Goal: Task Accomplishment & Management: Manage account settings

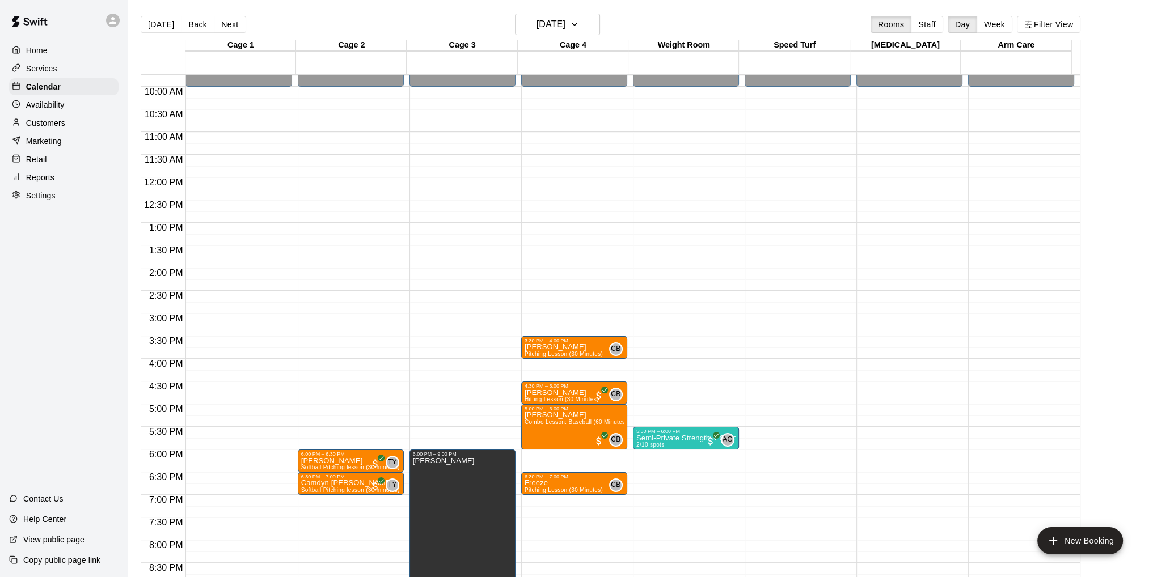
scroll to position [404, 0]
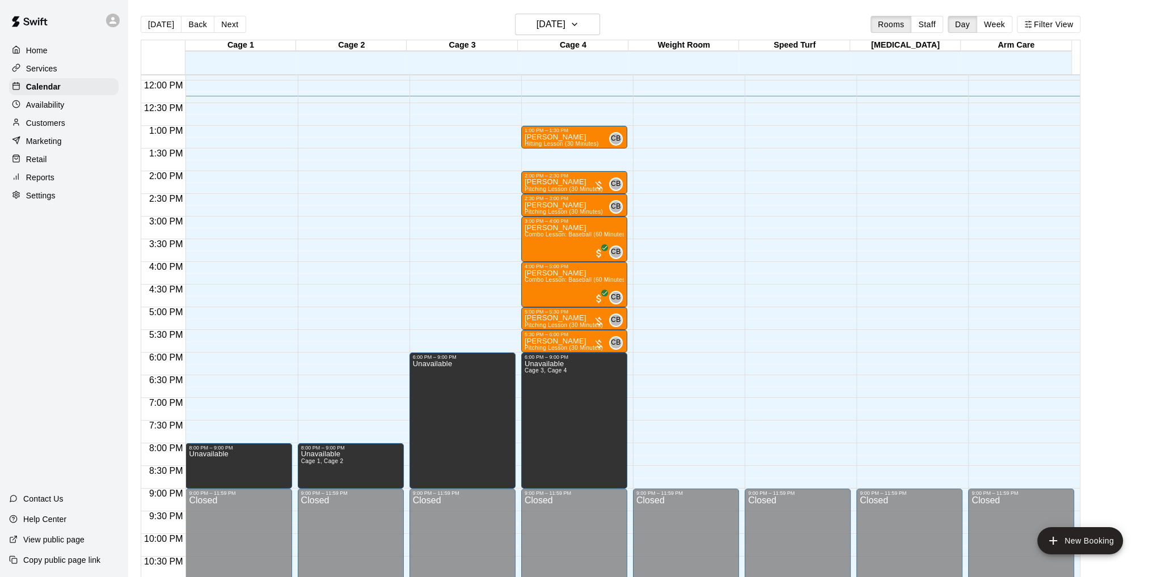
scroll to position [483, 0]
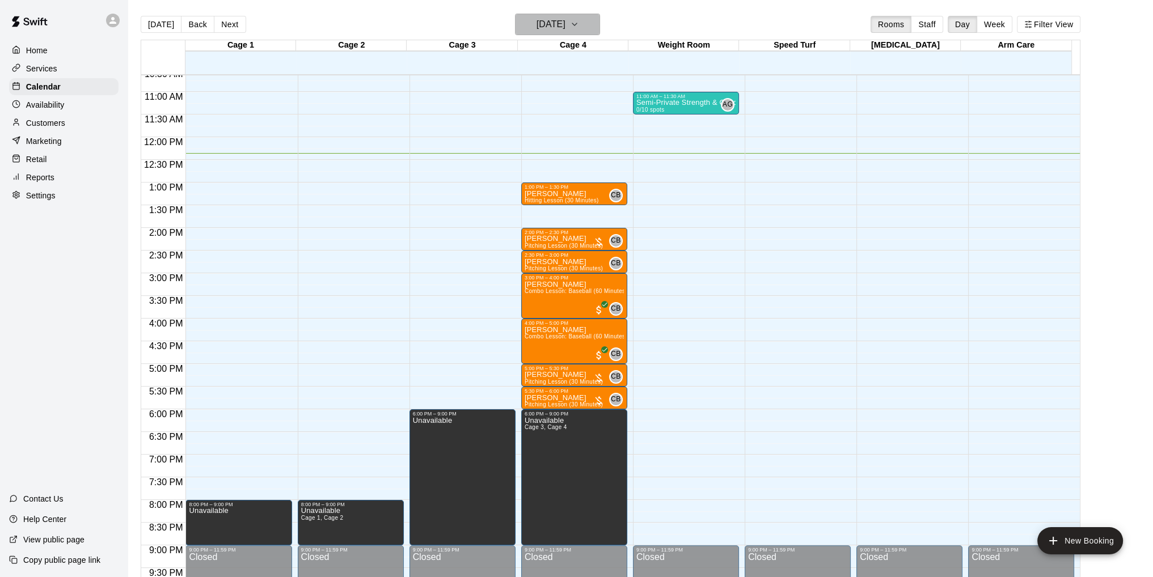
click at [579, 24] on icon "button" at bounding box center [574, 25] width 9 height 14
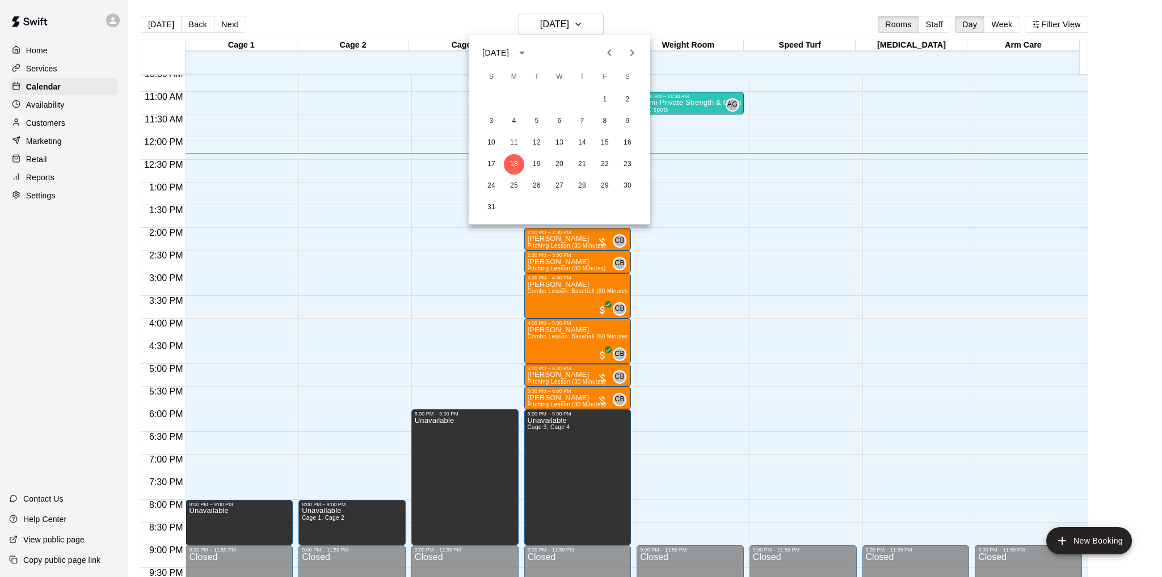
click at [50, 111] on div at bounding box center [581, 288] width 1162 height 577
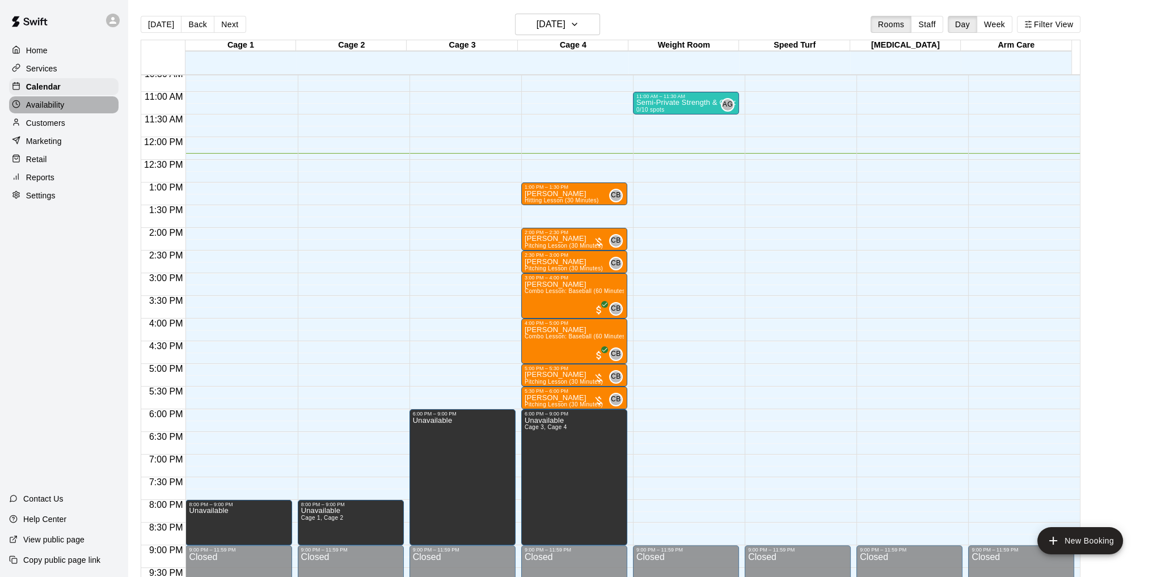
click at [50, 109] on p "Availability" at bounding box center [45, 104] width 39 height 11
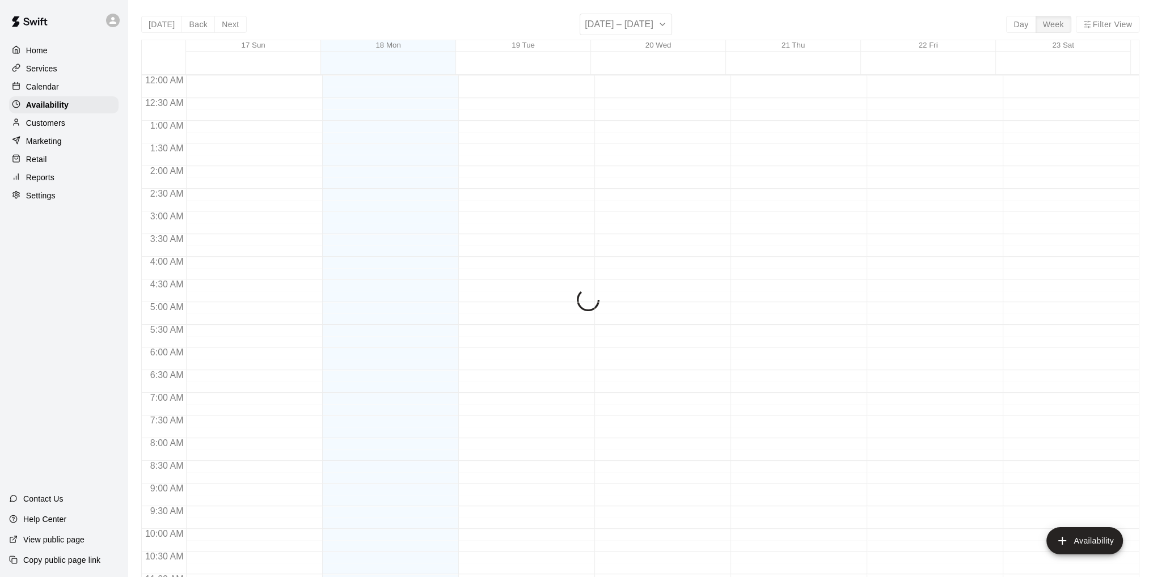
scroll to position [561, 0]
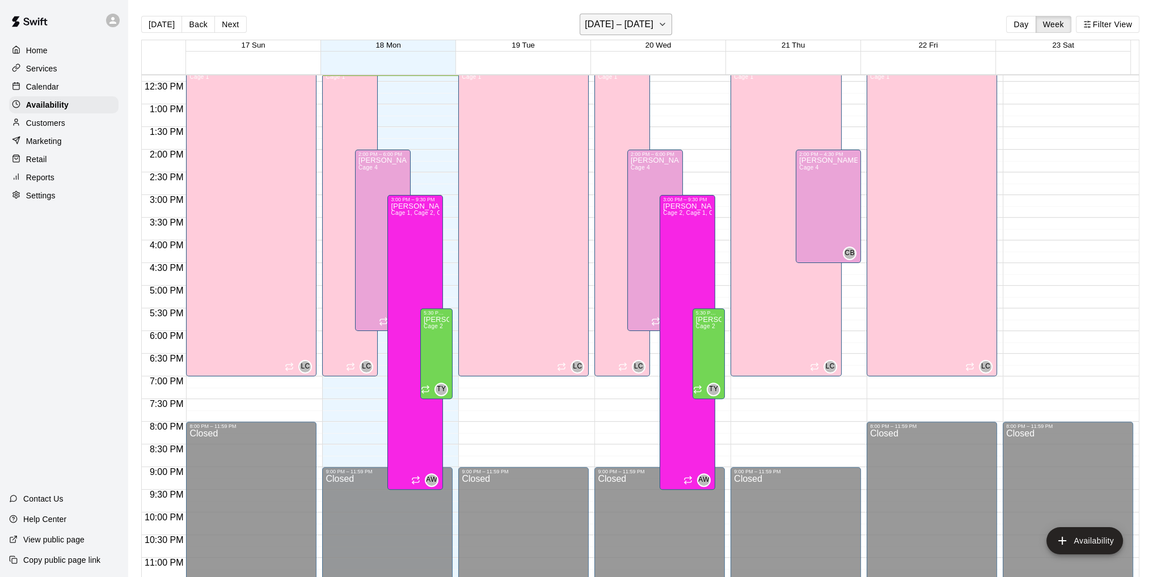
click at [658, 26] on icon "button" at bounding box center [662, 25] width 9 height 14
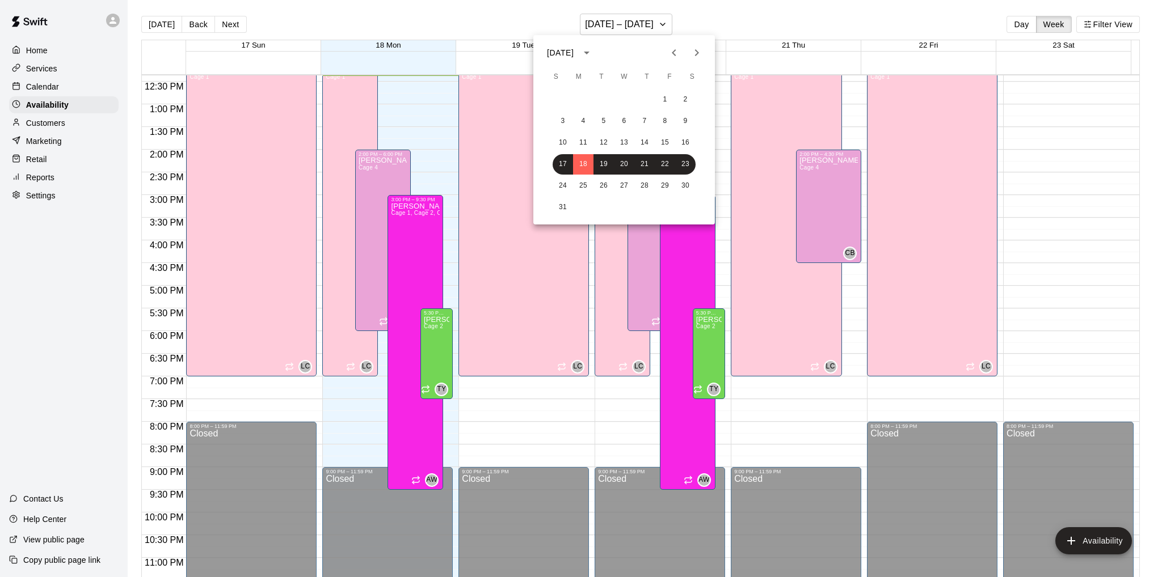
click at [694, 50] on icon "Next month" at bounding box center [697, 53] width 14 height 14
click at [689, 22] on div at bounding box center [581, 288] width 1162 height 577
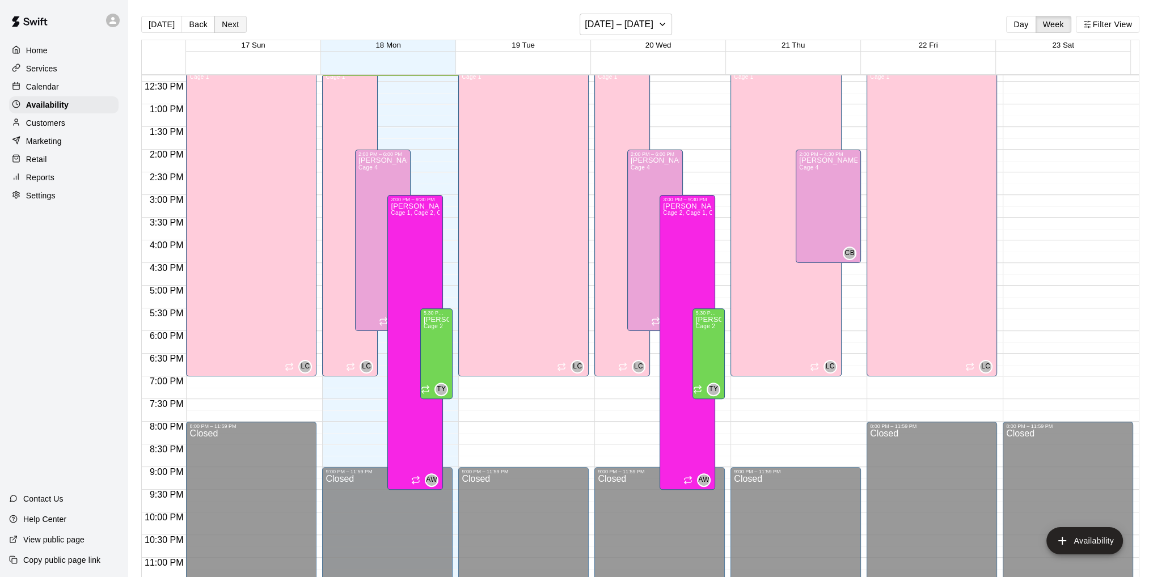
click at [229, 25] on button "Next" at bounding box center [230, 24] width 32 height 17
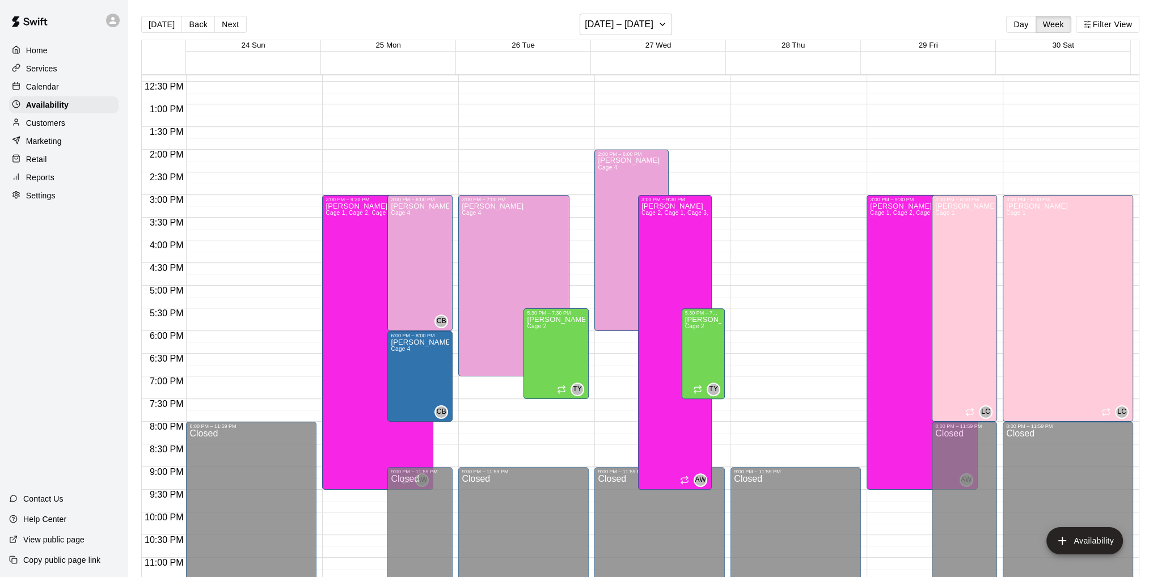
click at [229, 24] on button "Next" at bounding box center [230, 24] width 32 height 17
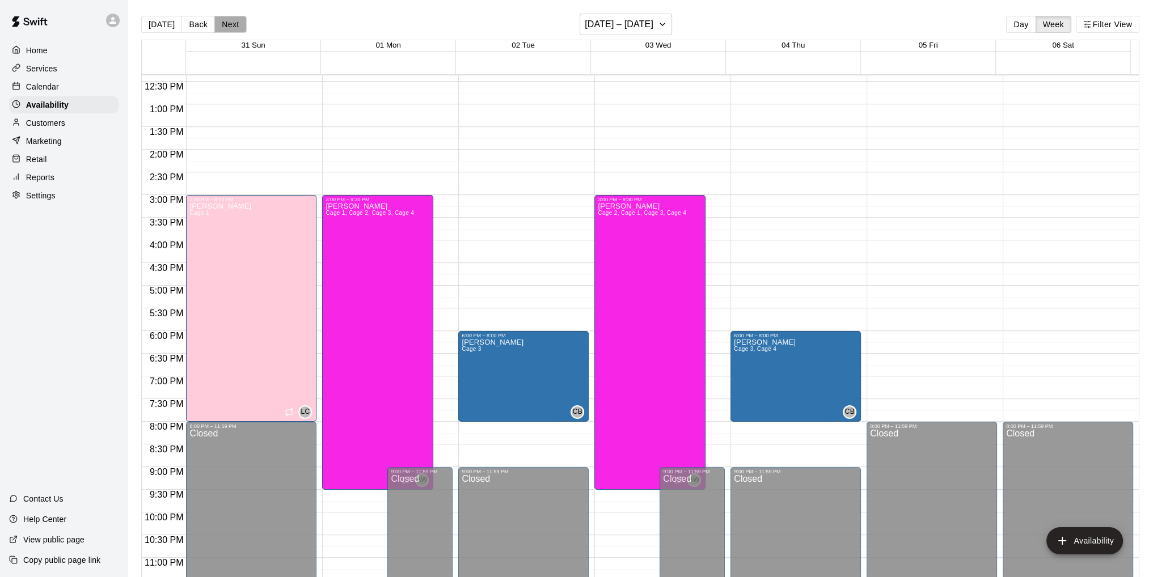
click at [234, 24] on button "Next" at bounding box center [230, 24] width 32 height 17
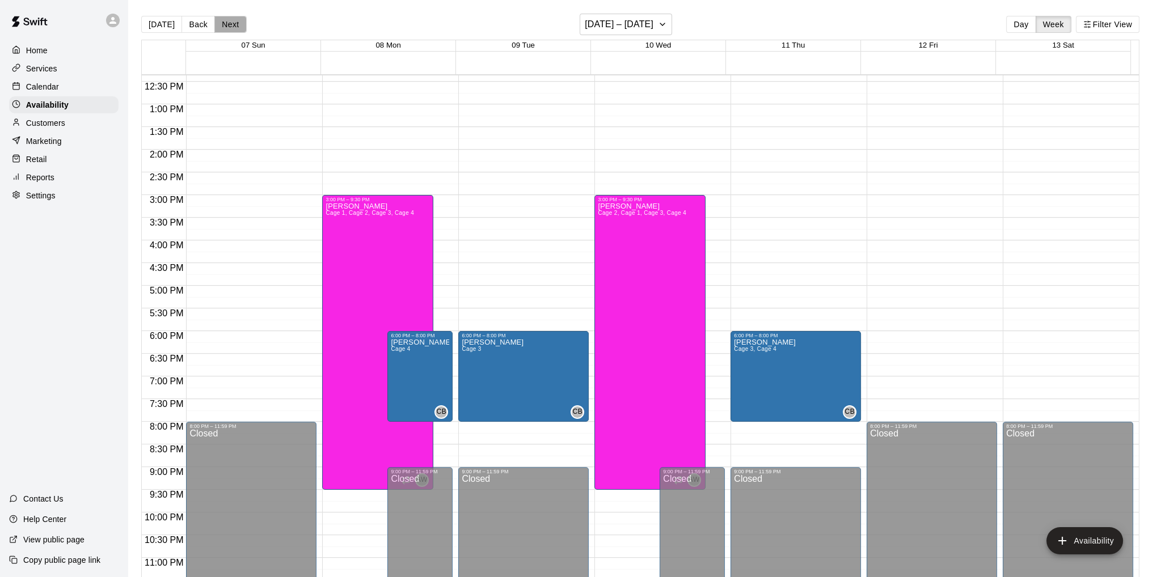
click at [227, 27] on button "Next" at bounding box center [230, 24] width 32 height 17
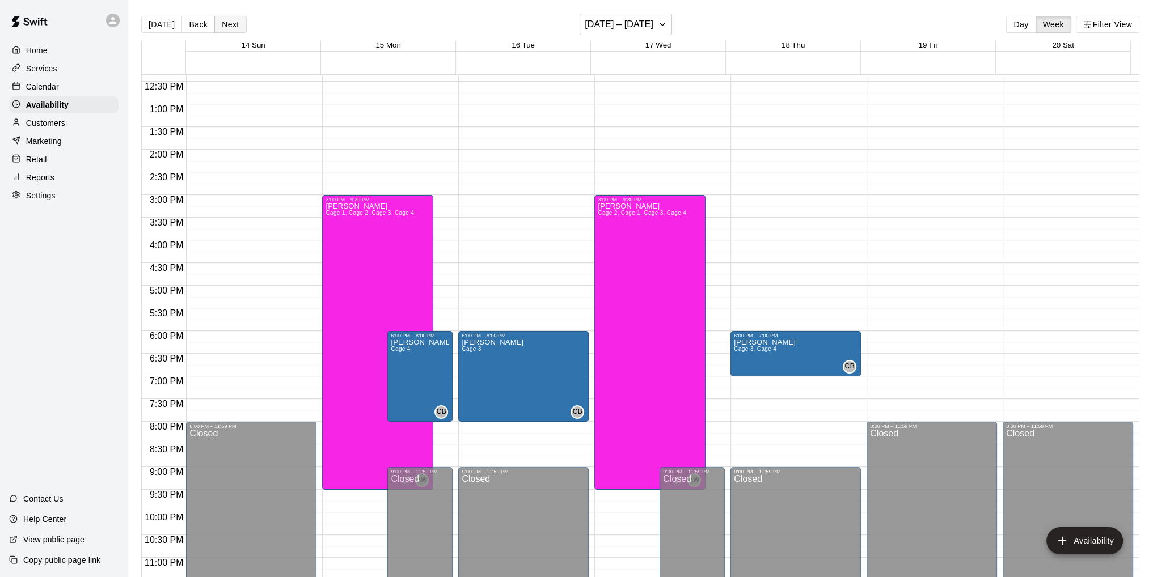
click at [230, 26] on button "Next" at bounding box center [230, 24] width 32 height 17
click at [191, 21] on button "Back" at bounding box center [198, 24] width 33 height 17
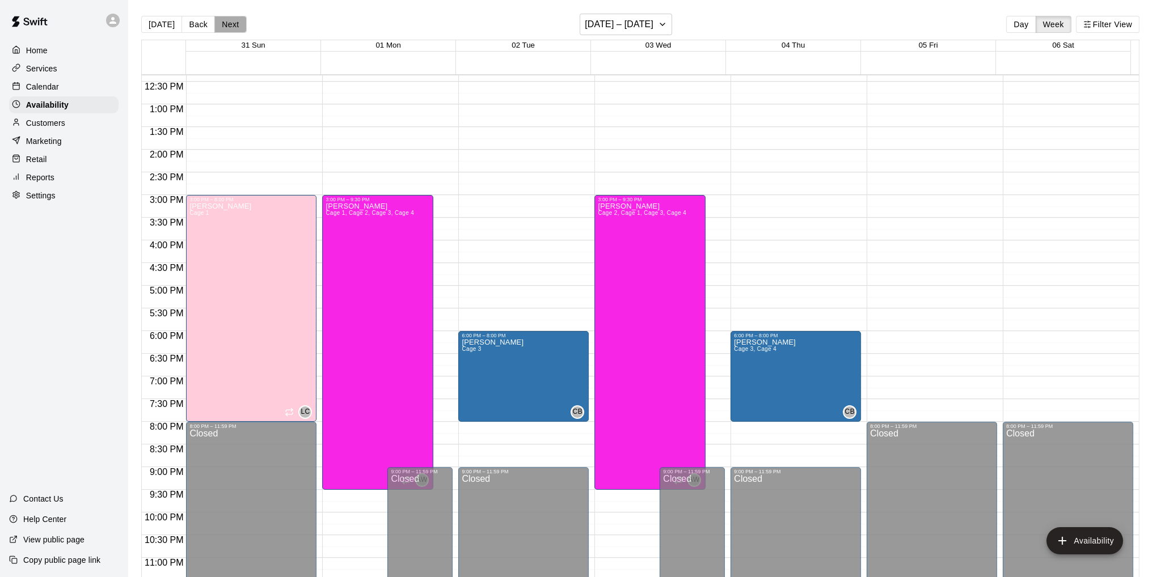
click at [230, 26] on button "Next" at bounding box center [230, 24] width 32 height 17
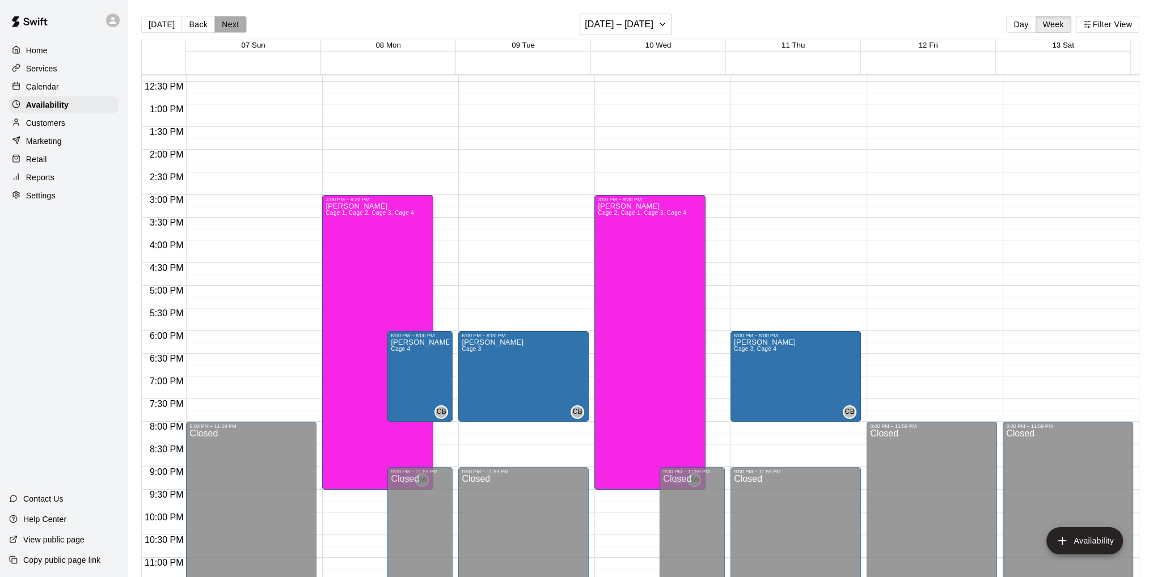
click at [230, 26] on button "Next" at bounding box center [230, 24] width 32 height 17
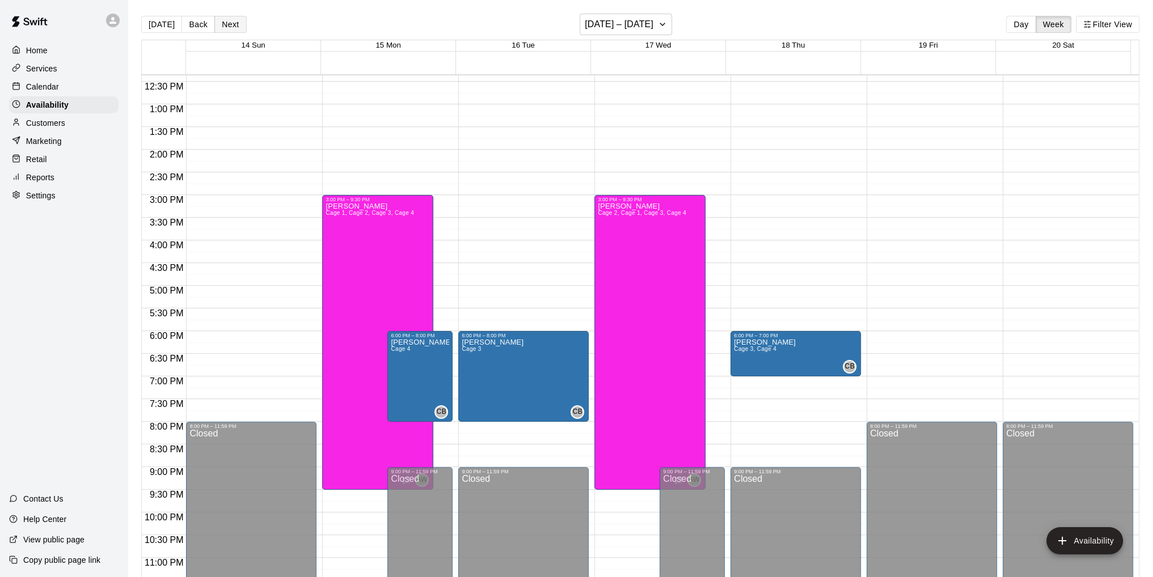
click at [234, 27] on button "Next" at bounding box center [230, 24] width 32 height 17
click at [191, 23] on button "Back" at bounding box center [198, 24] width 33 height 17
click at [233, 26] on button "Next" at bounding box center [230, 24] width 32 height 17
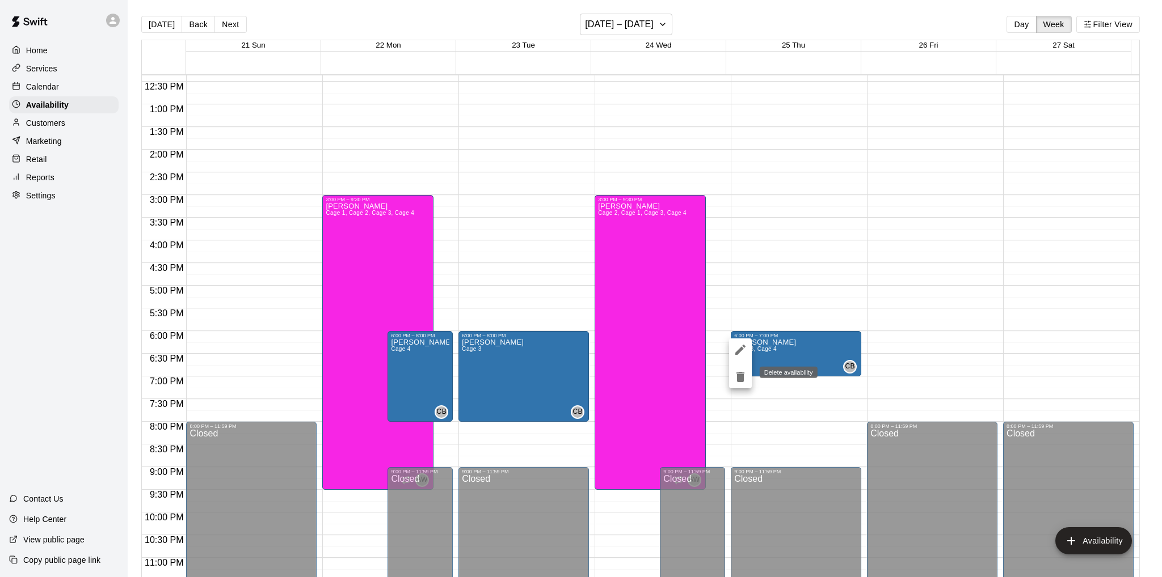
click at [738, 376] on icon "delete" at bounding box center [740, 377] width 8 height 10
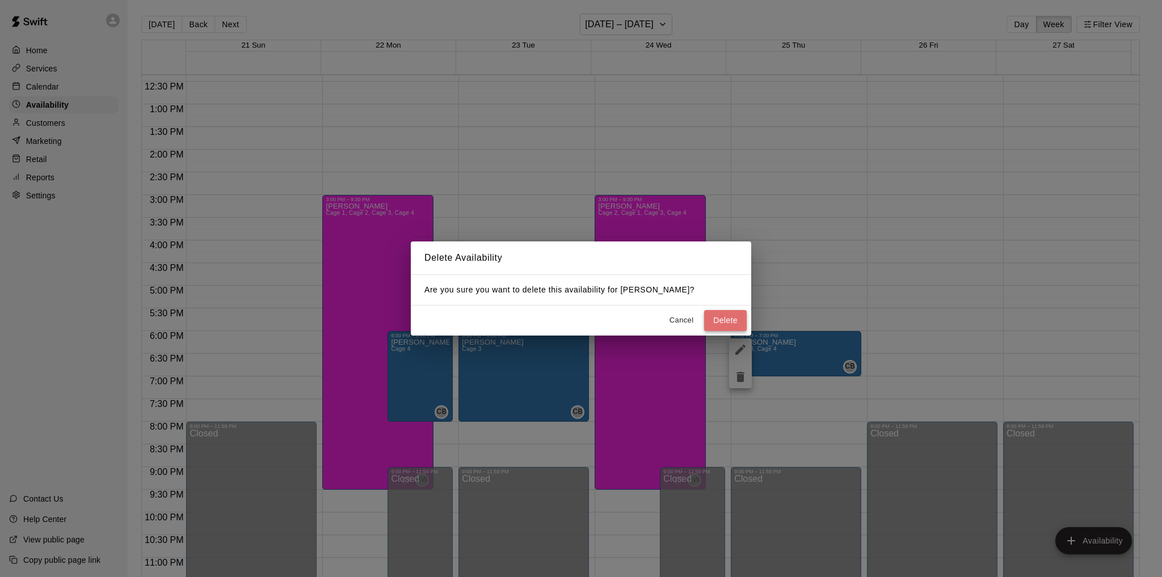
click at [726, 318] on button "Delete" at bounding box center [725, 320] width 43 height 21
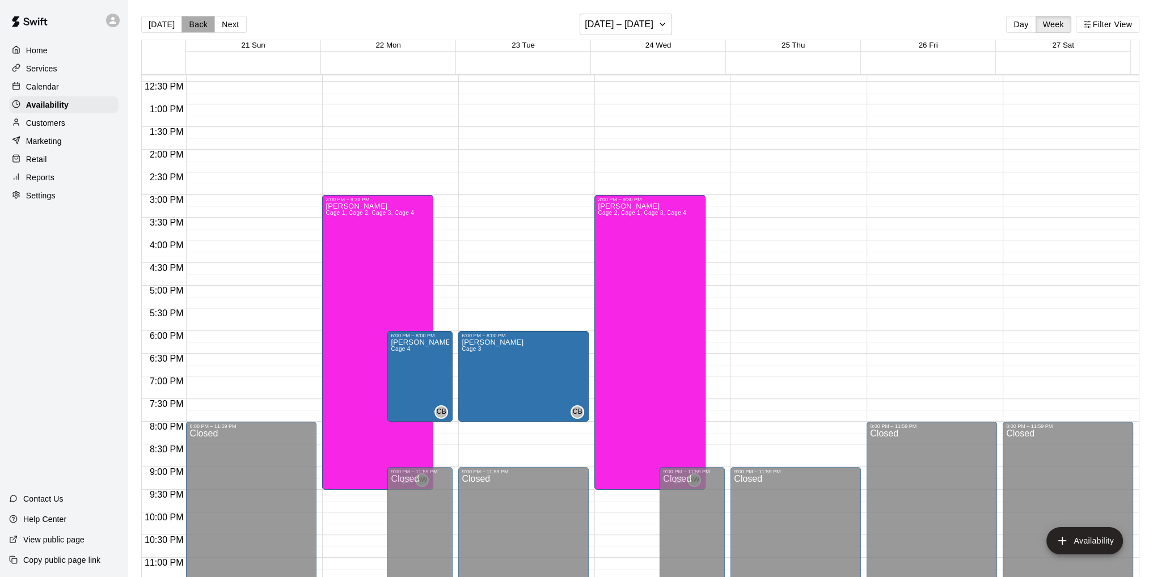
click at [193, 23] on button "Back" at bounding box center [198, 24] width 33 height 17
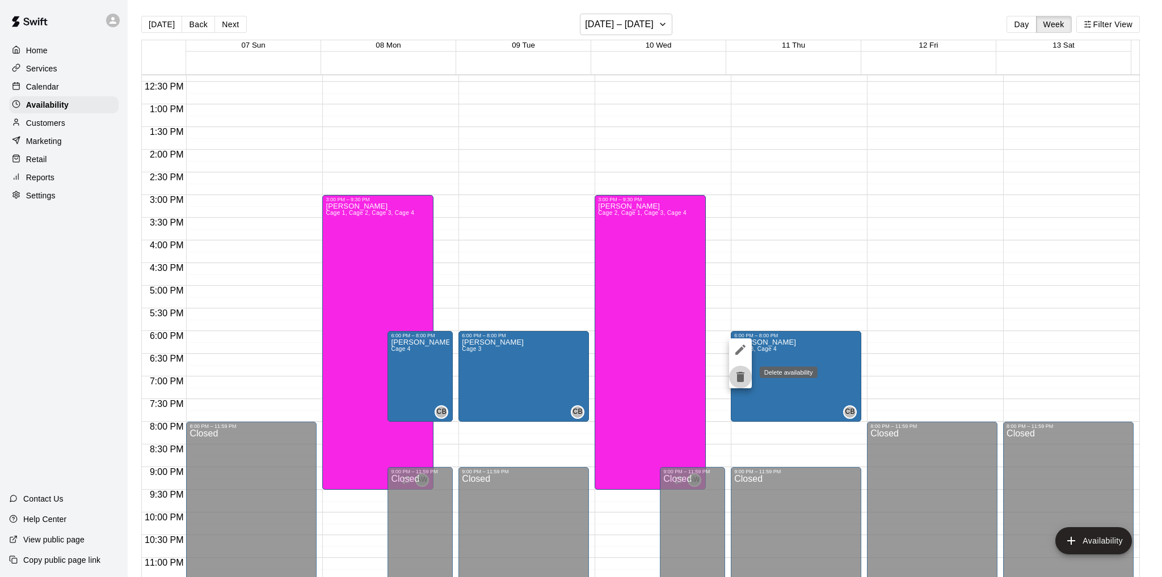
click at [736, 375] on icon "delete" at bounding box center [740, 377] width 14 height 14
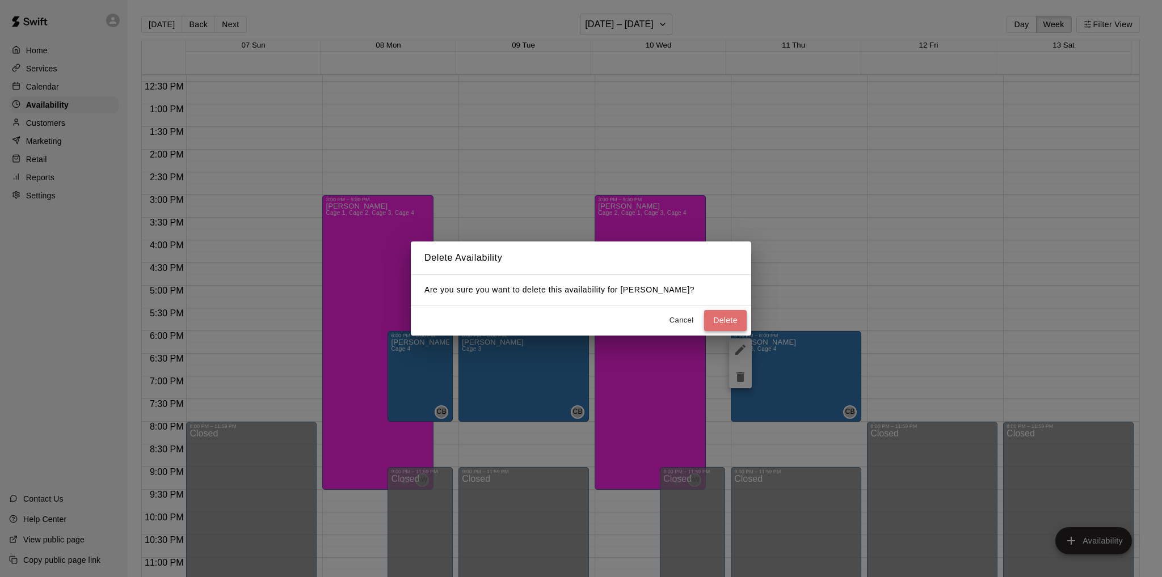
click at [721, 320] on button "Delete" at bounding box center [725, 320] width 43 height 21
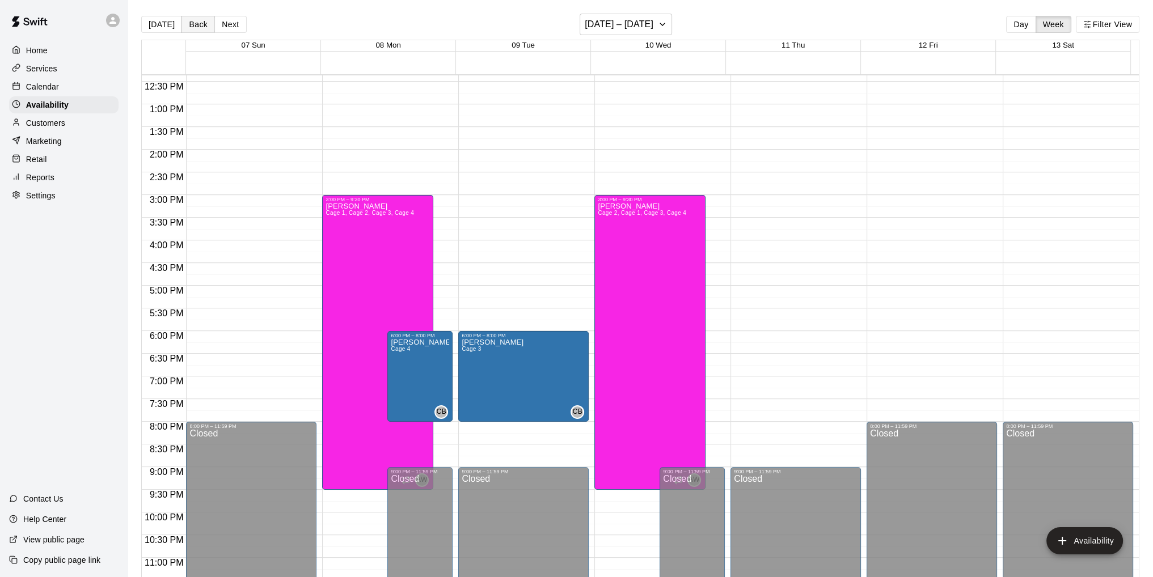
click at [197, 27] on button "Back" at bounding box center [198, 24] width 33 height 17
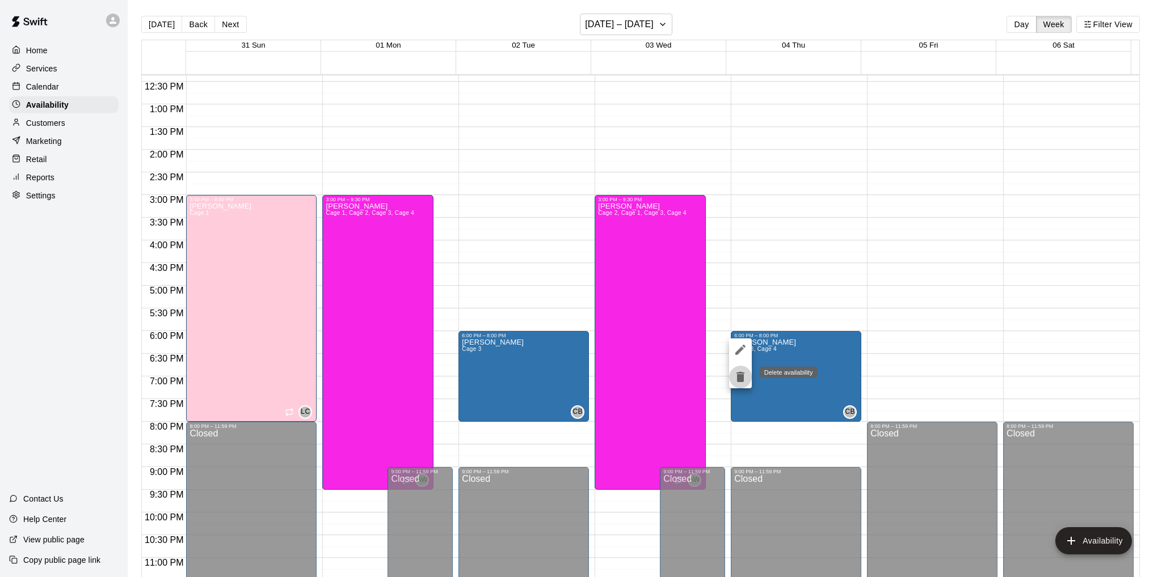
click at [737, 378] on icon "delete" at bounding box center [740, 377] width 8 height 10
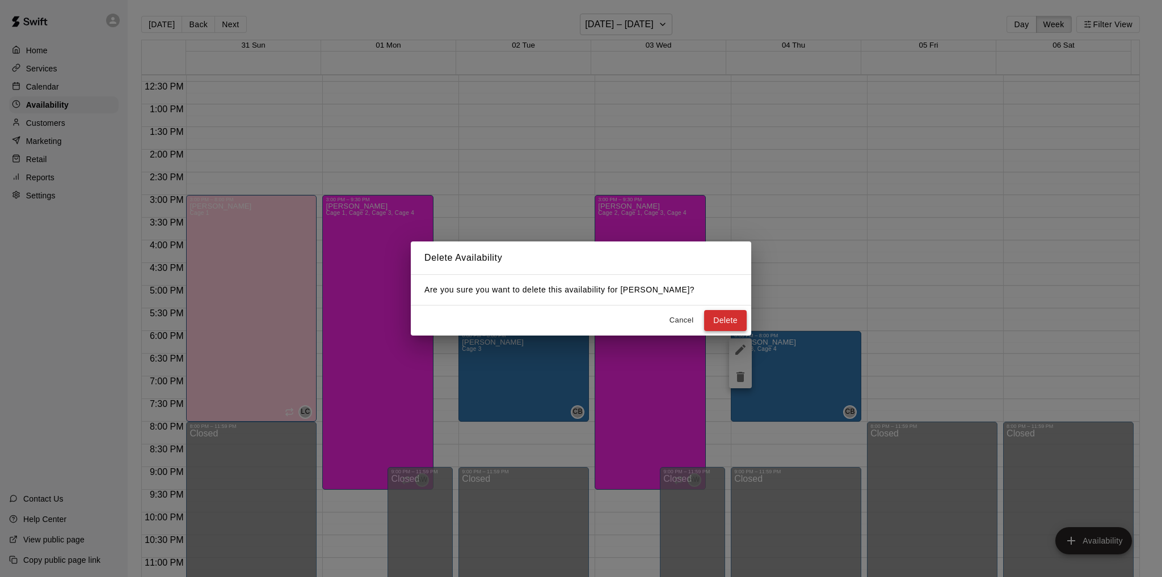
click at [721, 316] on button "Delete" at bounding box center [725, 320] width 43 height 21
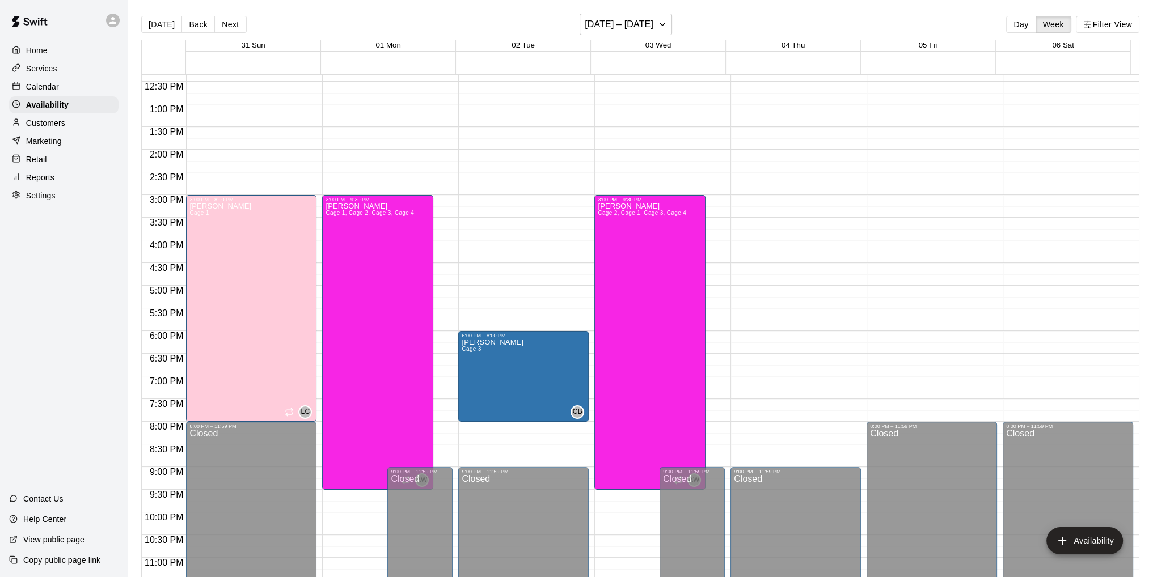
click at [42, 88] on p "Calendar" at bounding box center [42, 86] width 33 height 11
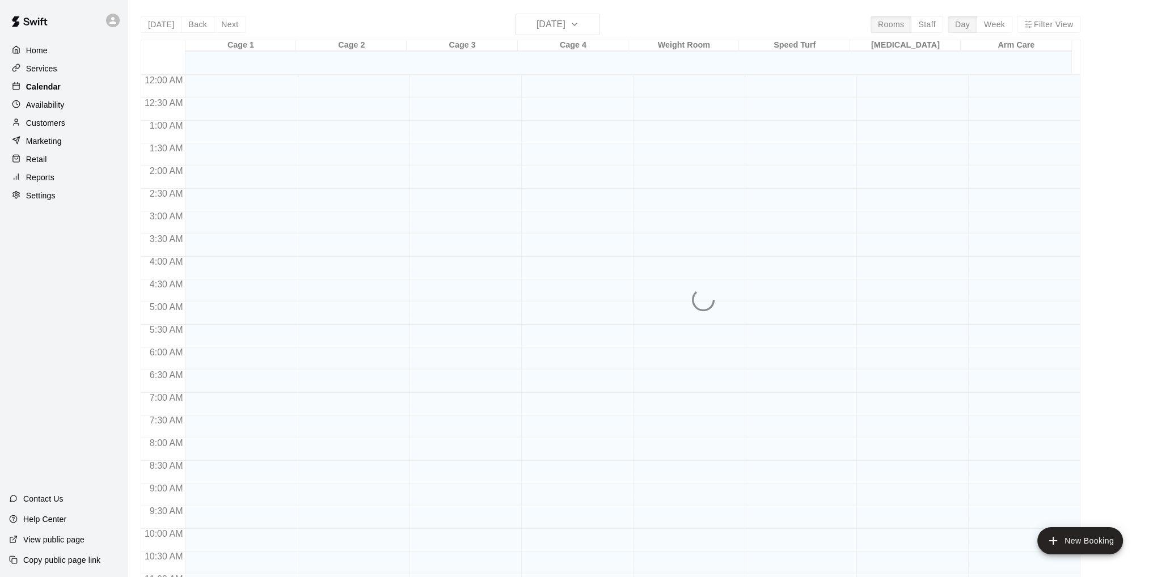
scroll to position [539, 0]
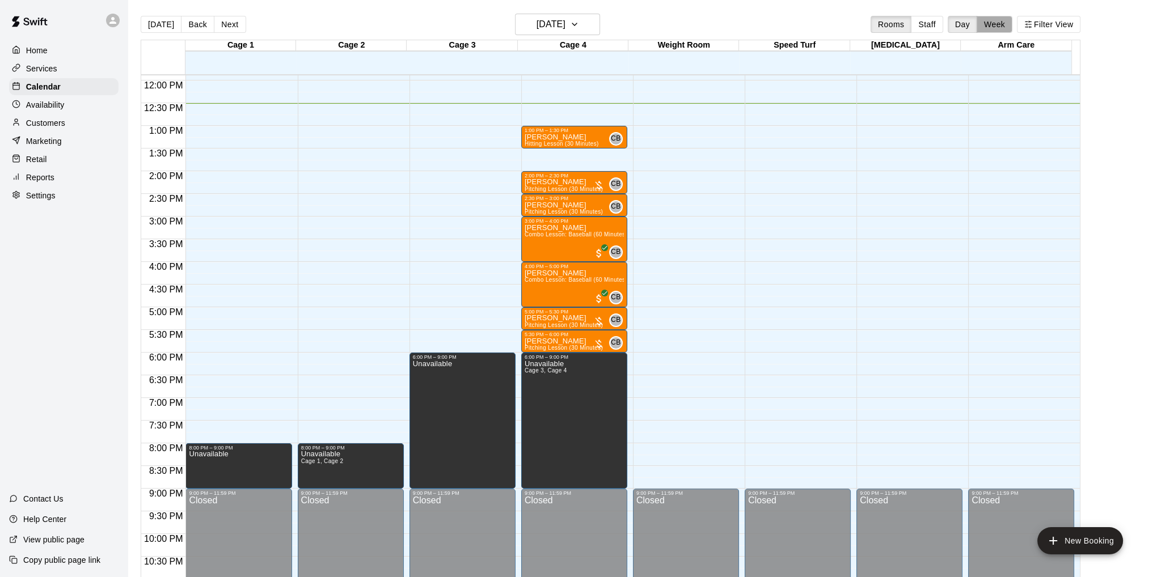
click at [1006, 26] on button "Week" at bounding box center [995, 24] width 36 height 17
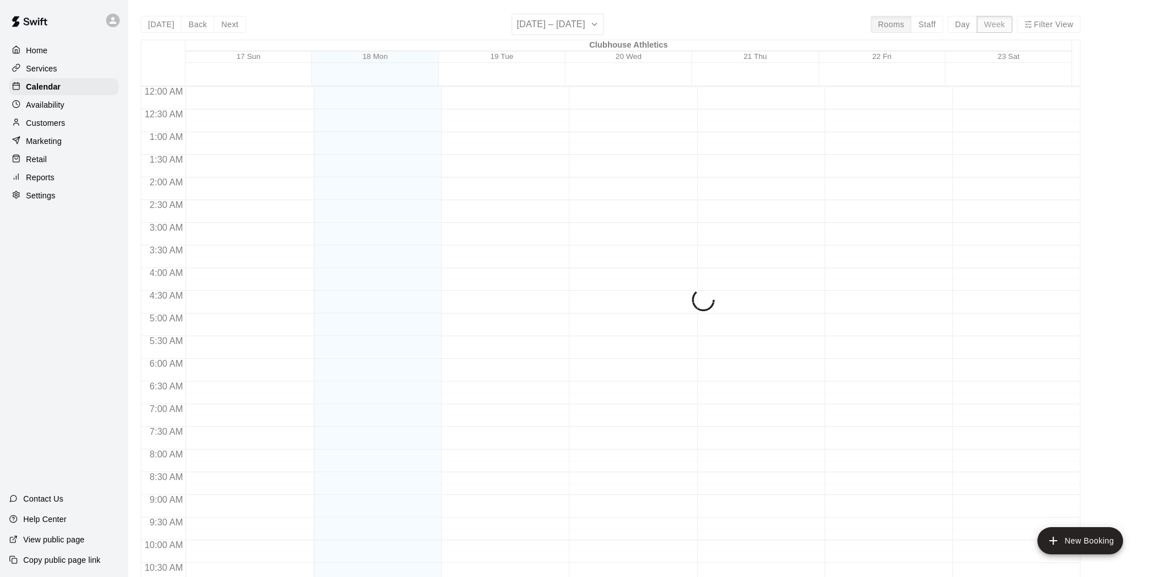
scroll to position [568, 0]
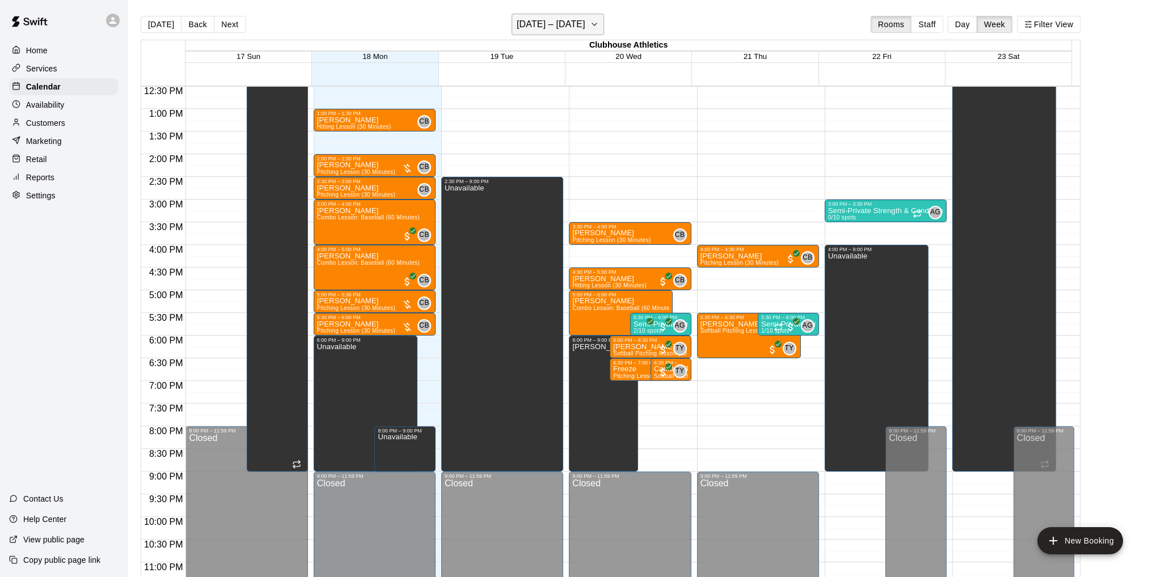
click at [585, 23] on button "[DATE] – [DATE]" at bounding box center [558, 25] width 92 height 22
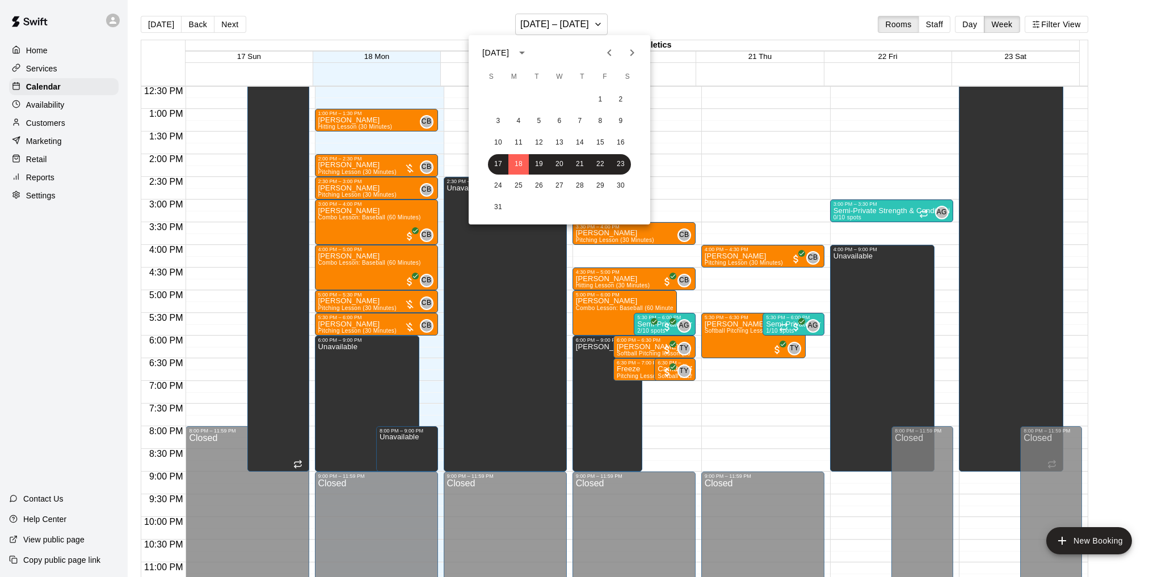
click at [606, 49] on icon "Previous month" at bounding box center [609, 53] width 14 height 14
click at [518, 98] on button "2" at bounding box center [518, 100] width 20 height 20
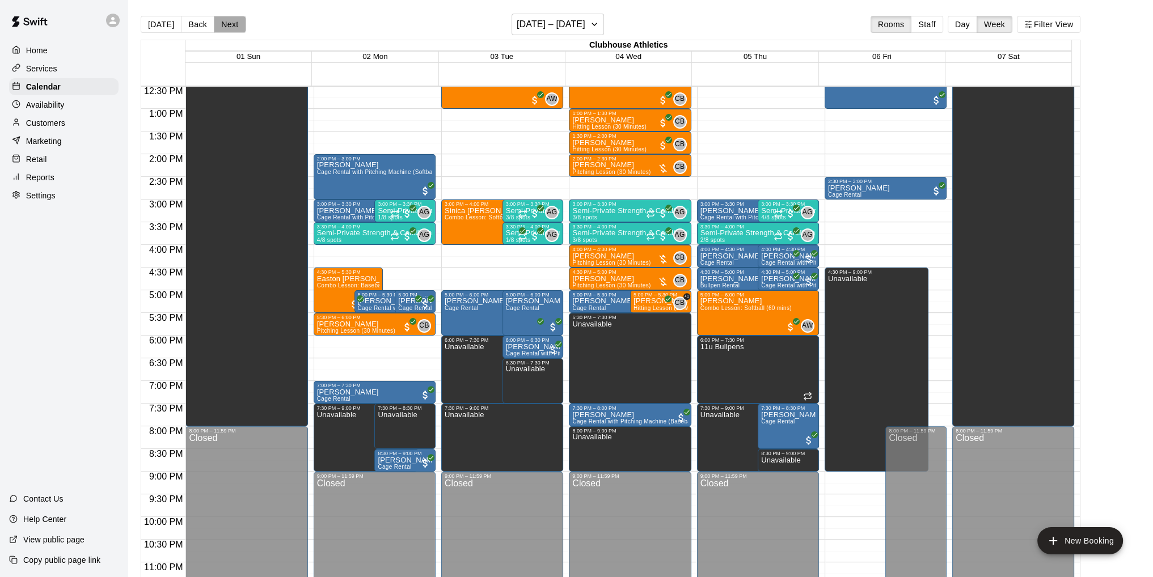
click at [226, 25] on button "Next" at bounding box center [230, 24] width 32 height 17
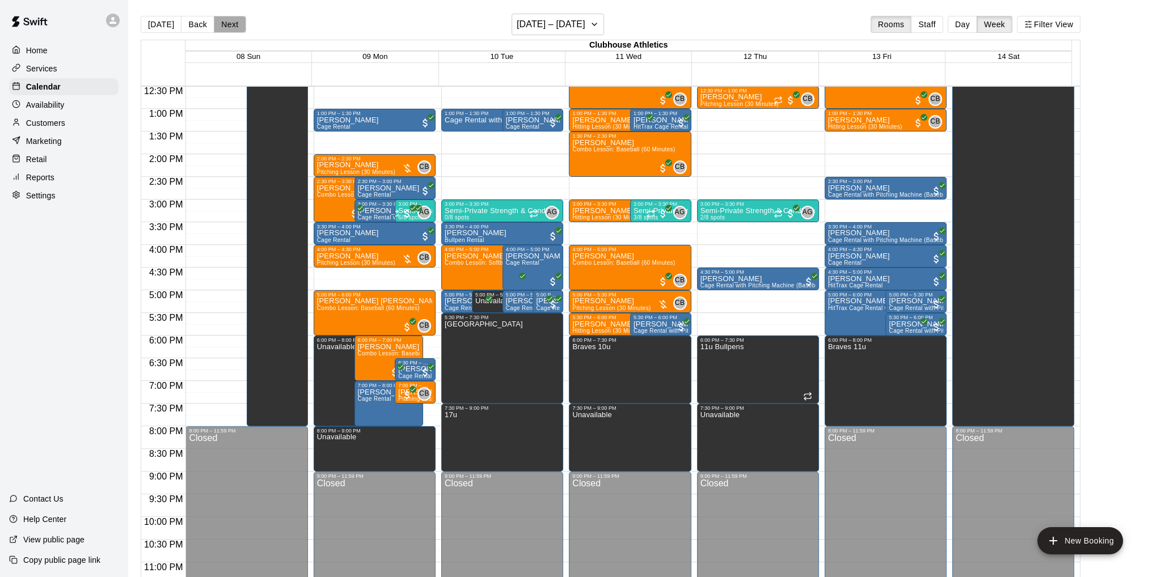
click at [219, 26] on button "Next" at bounding box center [230, 24] width 32 height 17
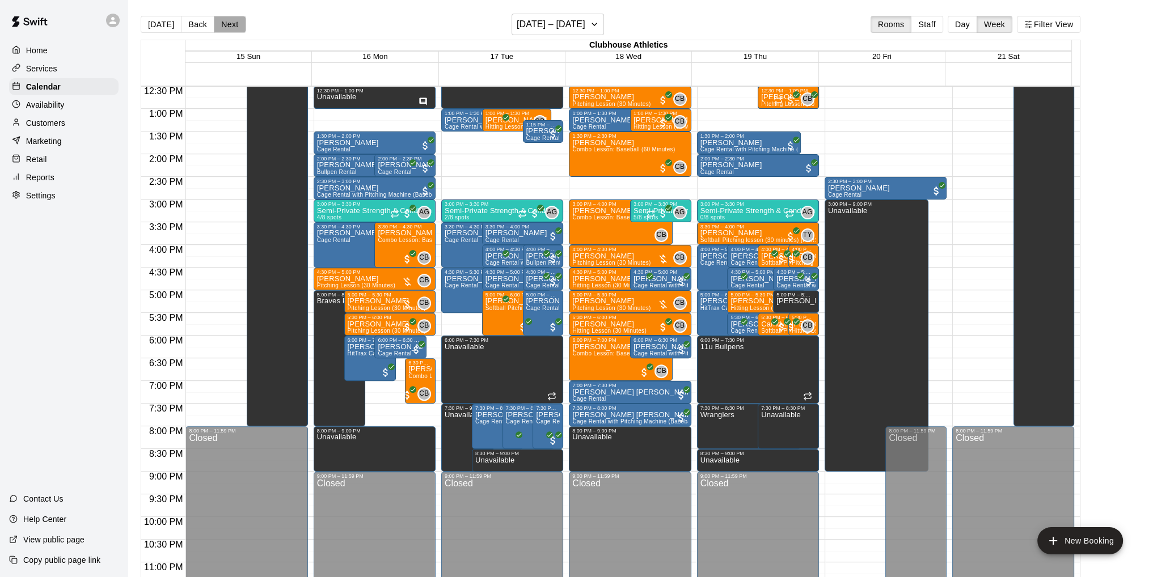
click at [227, 23] on button "Next" at bounding box center [230, 24] width 32 height 17
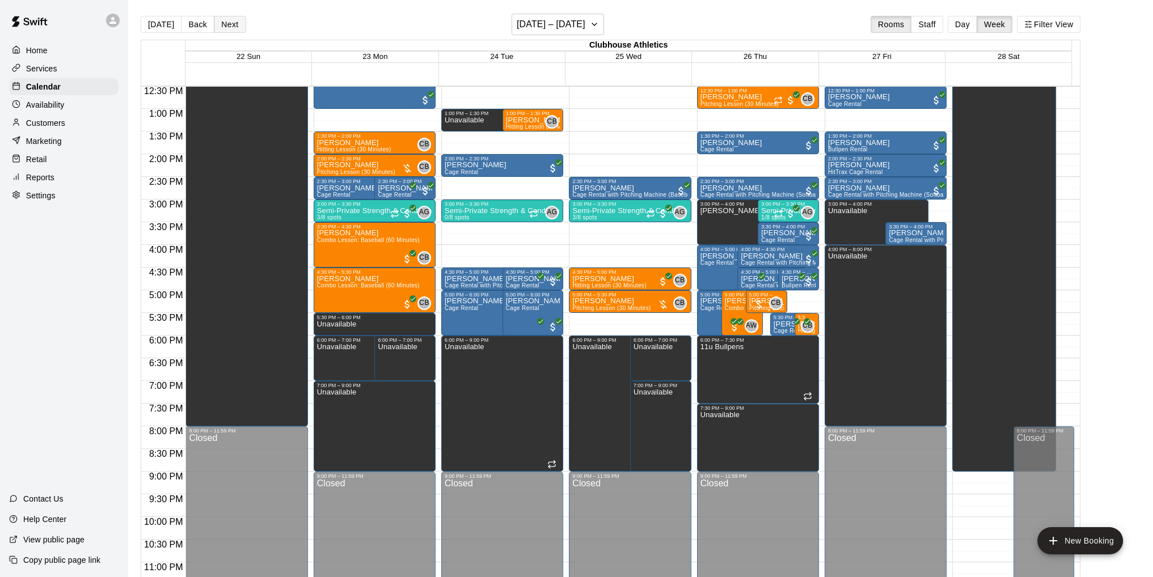
click at [235, 24] on button "Next" at bounding box center [230, 24] width 32 height 17
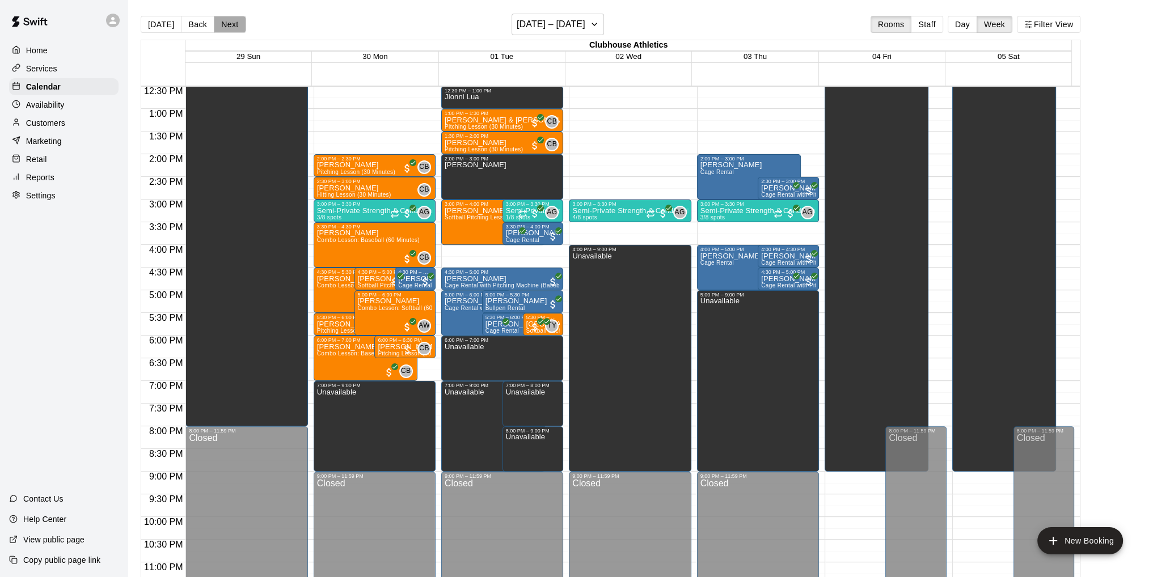
click at [233, 23] on button "Next" at bounding box center [230, 24] width 32 height 17
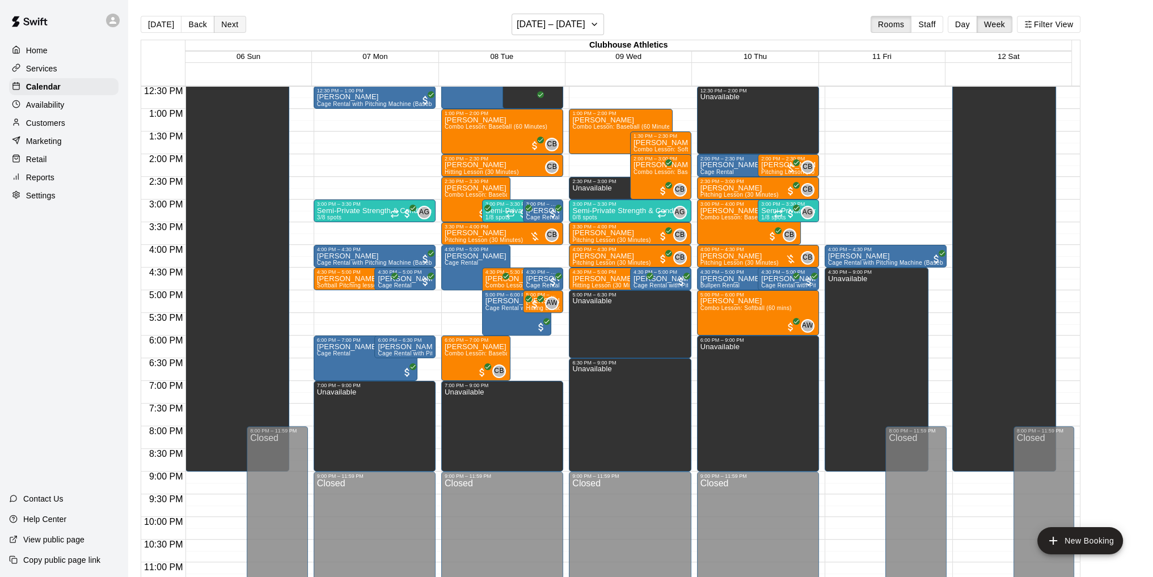
click at [231, 21] on button "Next" at bounding box center [230, 24] width 32 height 17
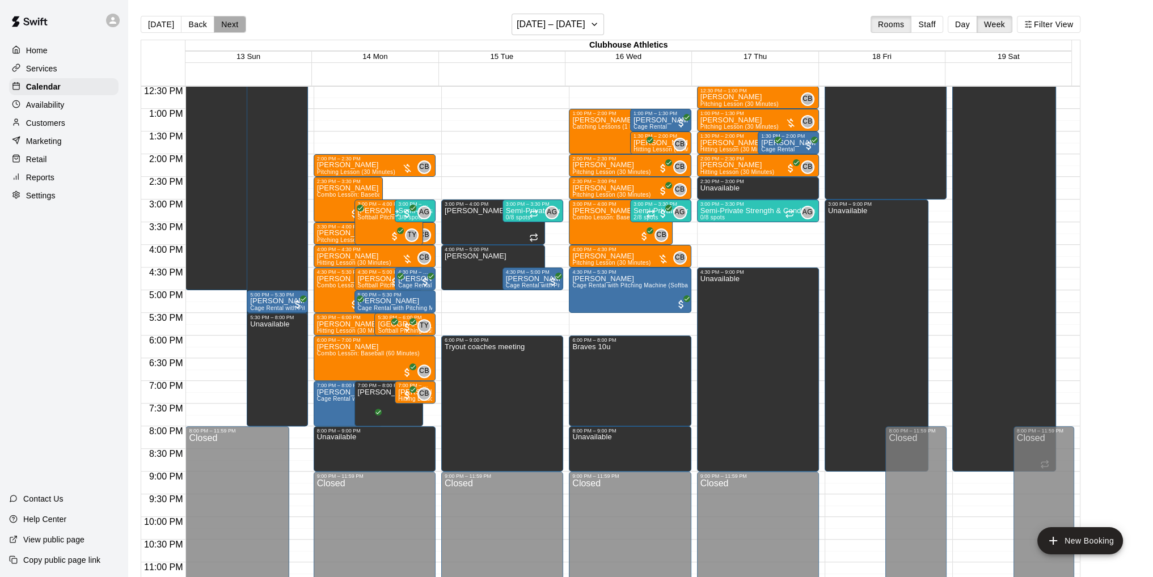
click at [224, 25] on button "Next" at bounding box center [230, 24] width 32 height 17
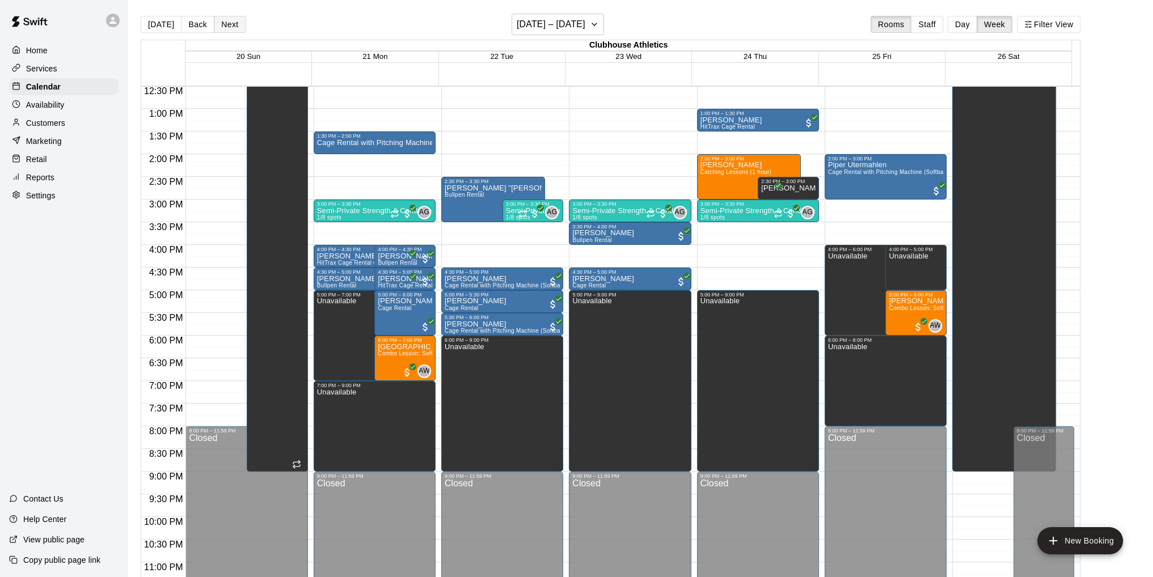
click at [228, 24] on button "Next" at bounding box center [230, 24] width 32 height 17
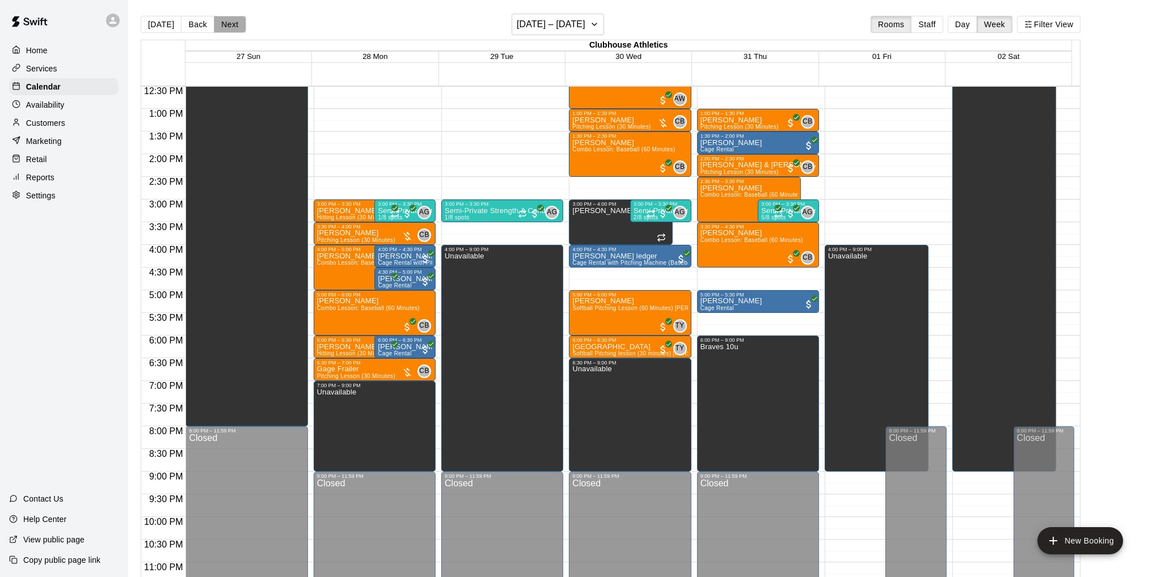
click at [231, 24] on button "Next" at bounding box center [230, 24] width 32 height 17
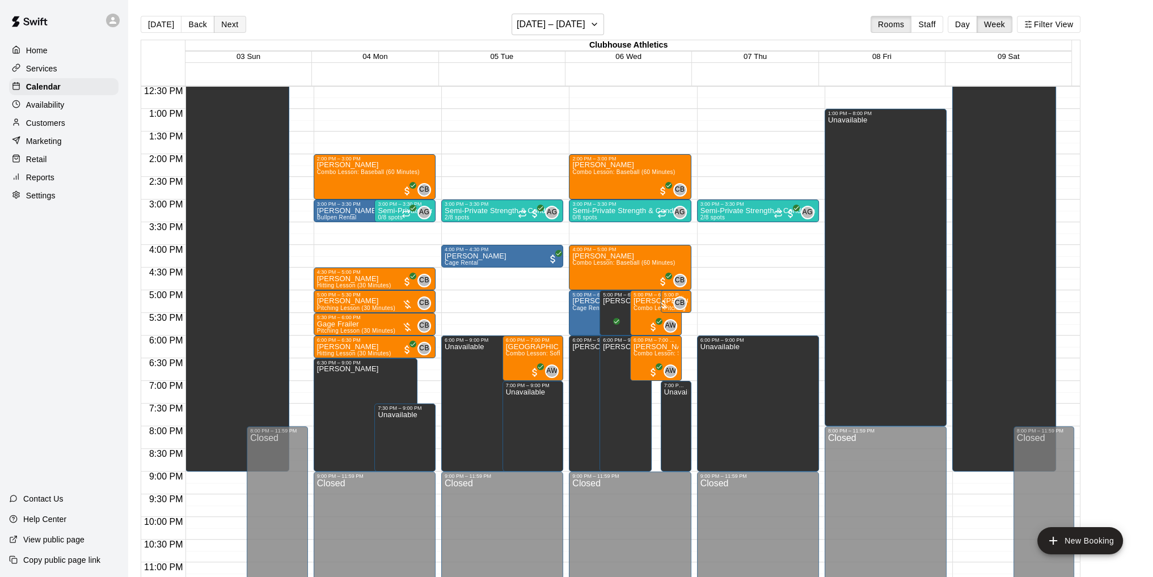
click at [231, 24] on button "Next" at bounding box center [230, 24] width 32 height 17
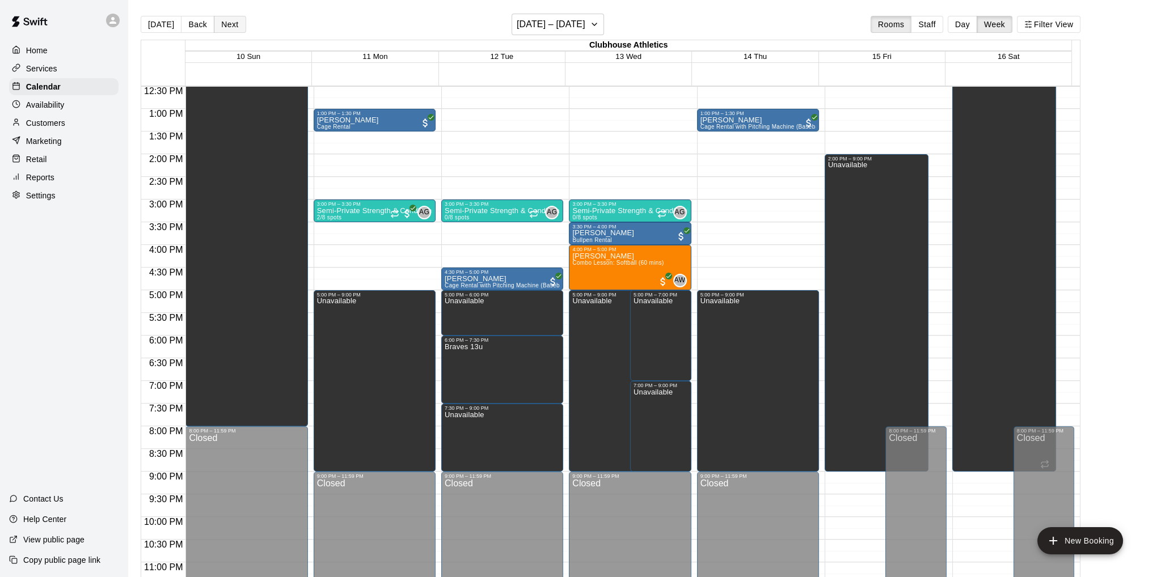
click at [231, 24] on button "Next" at bounding box center [230, 24] width 32 height 17
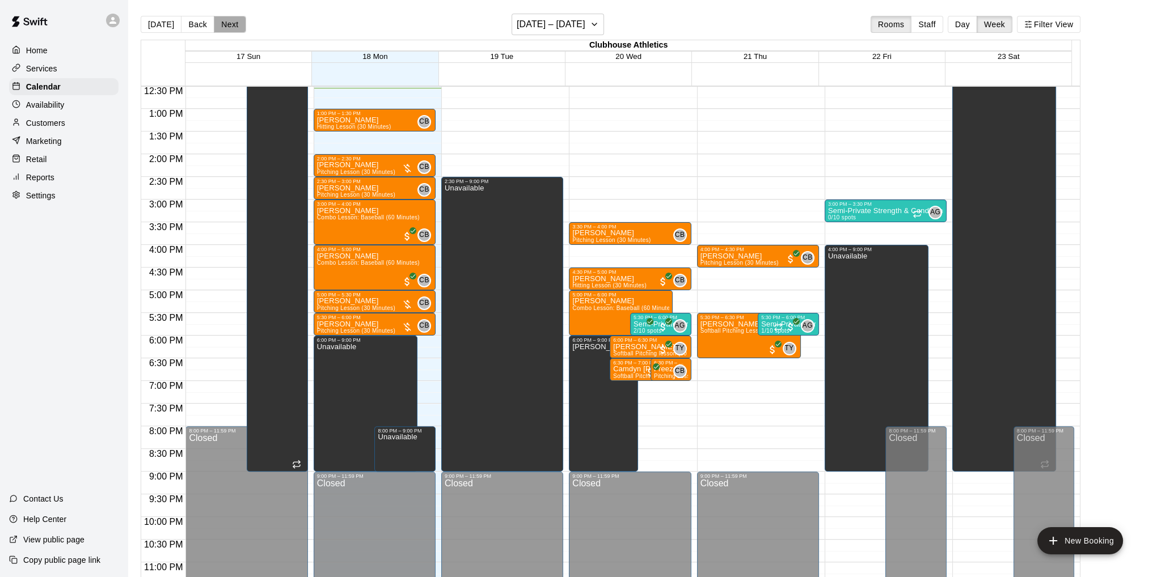
click at [218, 26] on button "Next" at bounding box center [230, 24] width 32 height 17
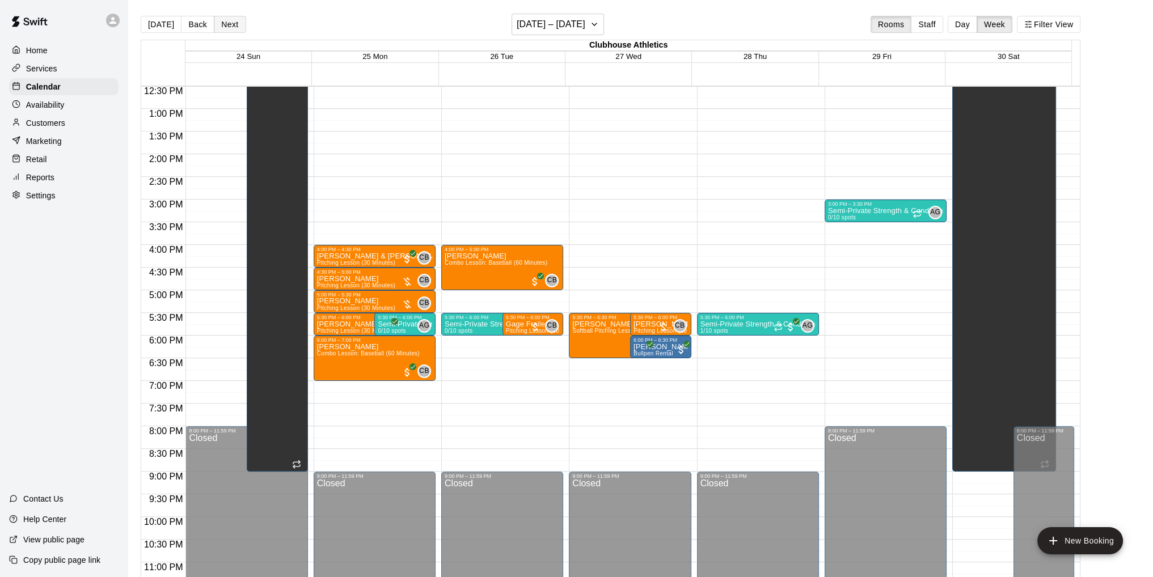
click at [227, 23] on button "Next" at bounding box center [230, 24] width 32 height 17
